Goal: Find specific page/section: Find specific page/section

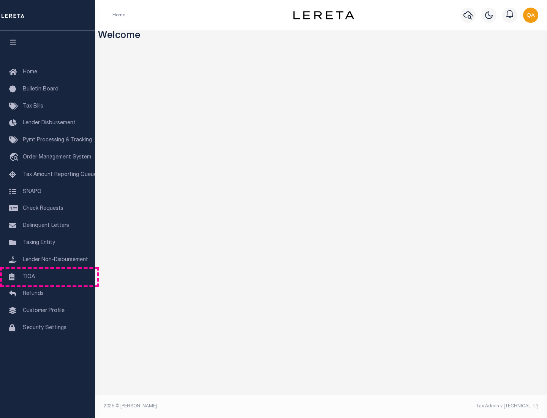
click at [47, 276] on link "TIQA" at bounding box center [47, 276] width 95 height 17
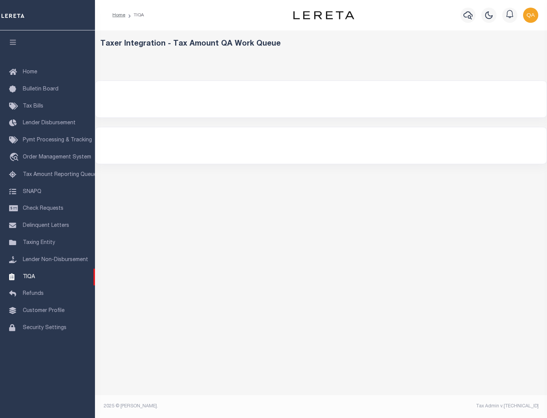
select select "200"
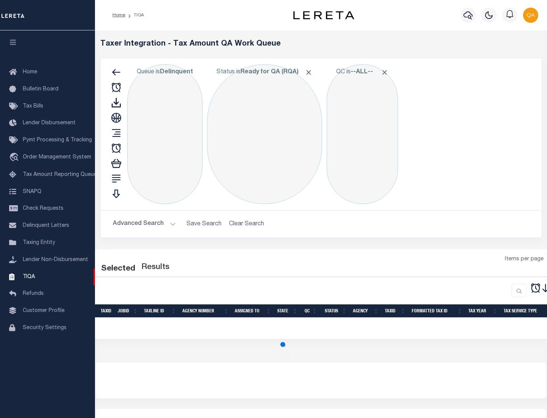
select select "200"
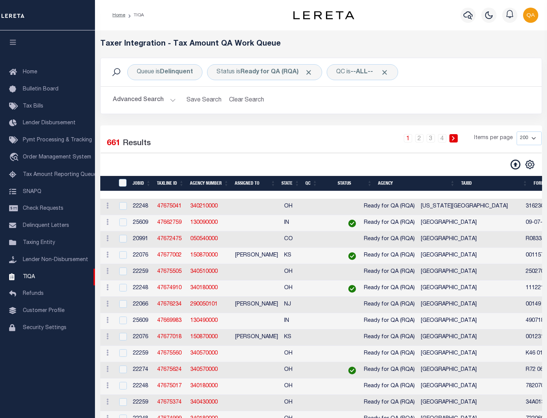
click at [311, 72] on span "Click to Remove" at bounding box center [308, 72] width 8 height 8
